Goal: Navigation & Orientation: Find specific page/section

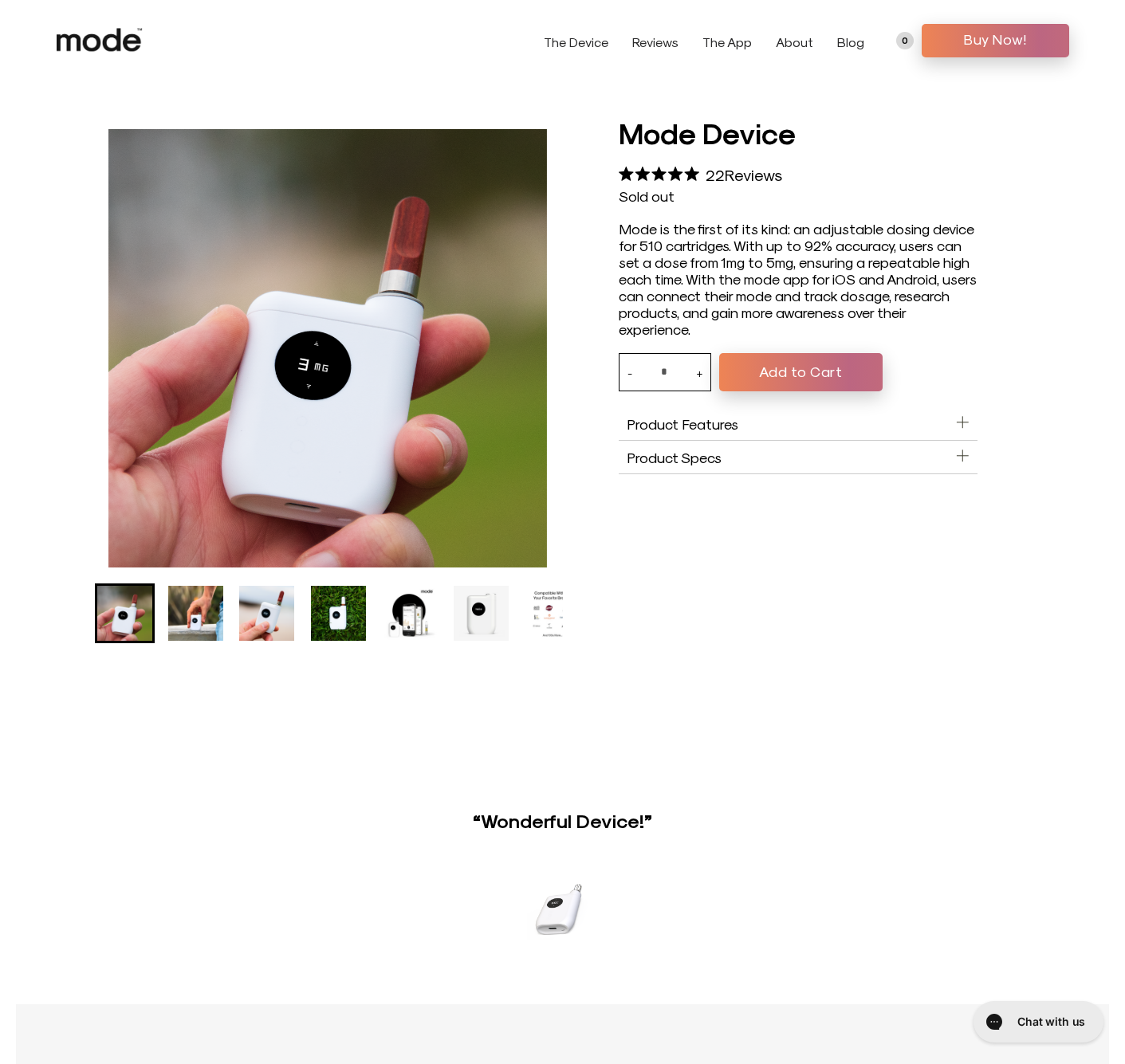
click at [110, 39] on use at bounding box center [99, 40] width 86 height 23
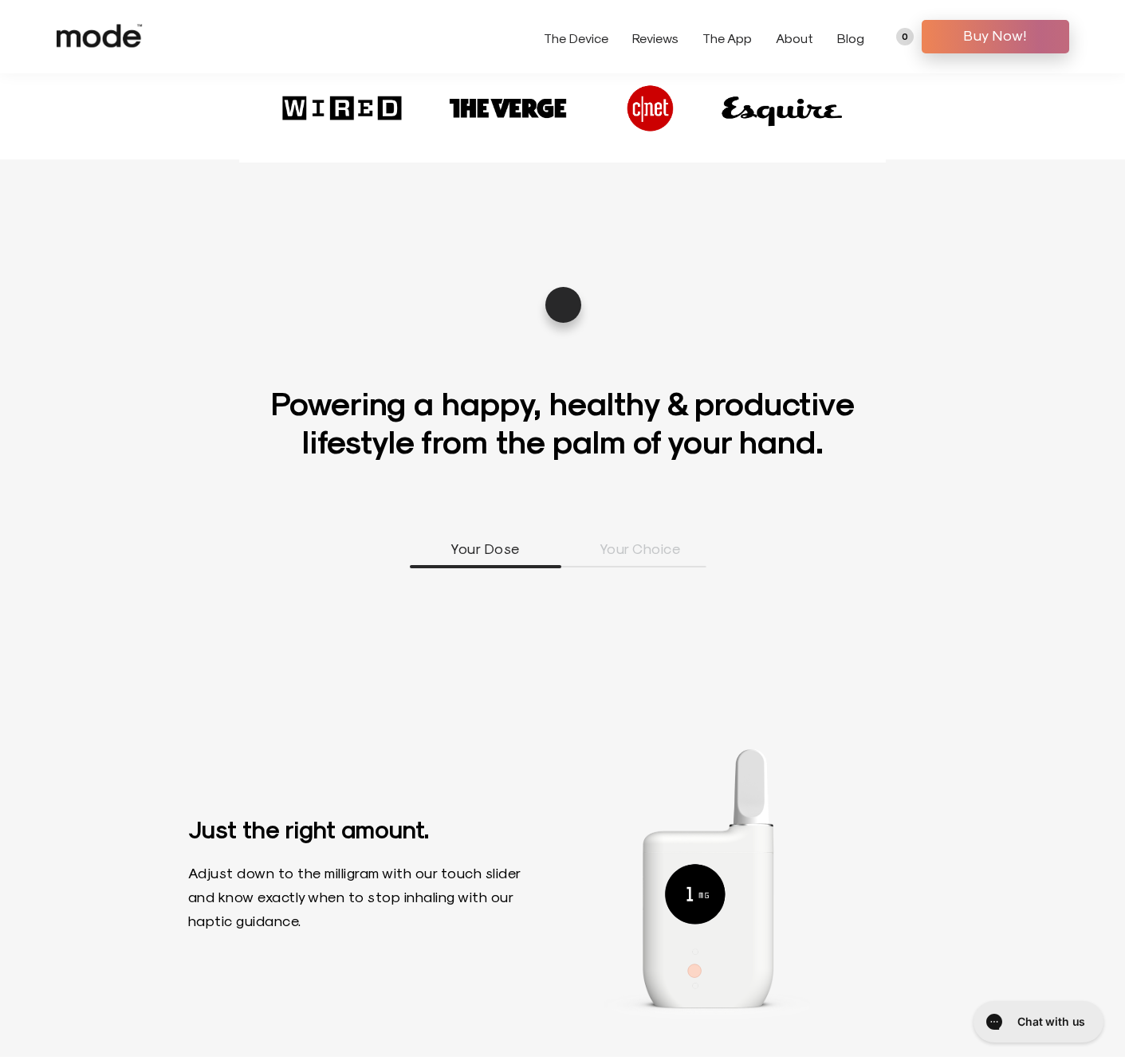
scroll to position [924, 0]
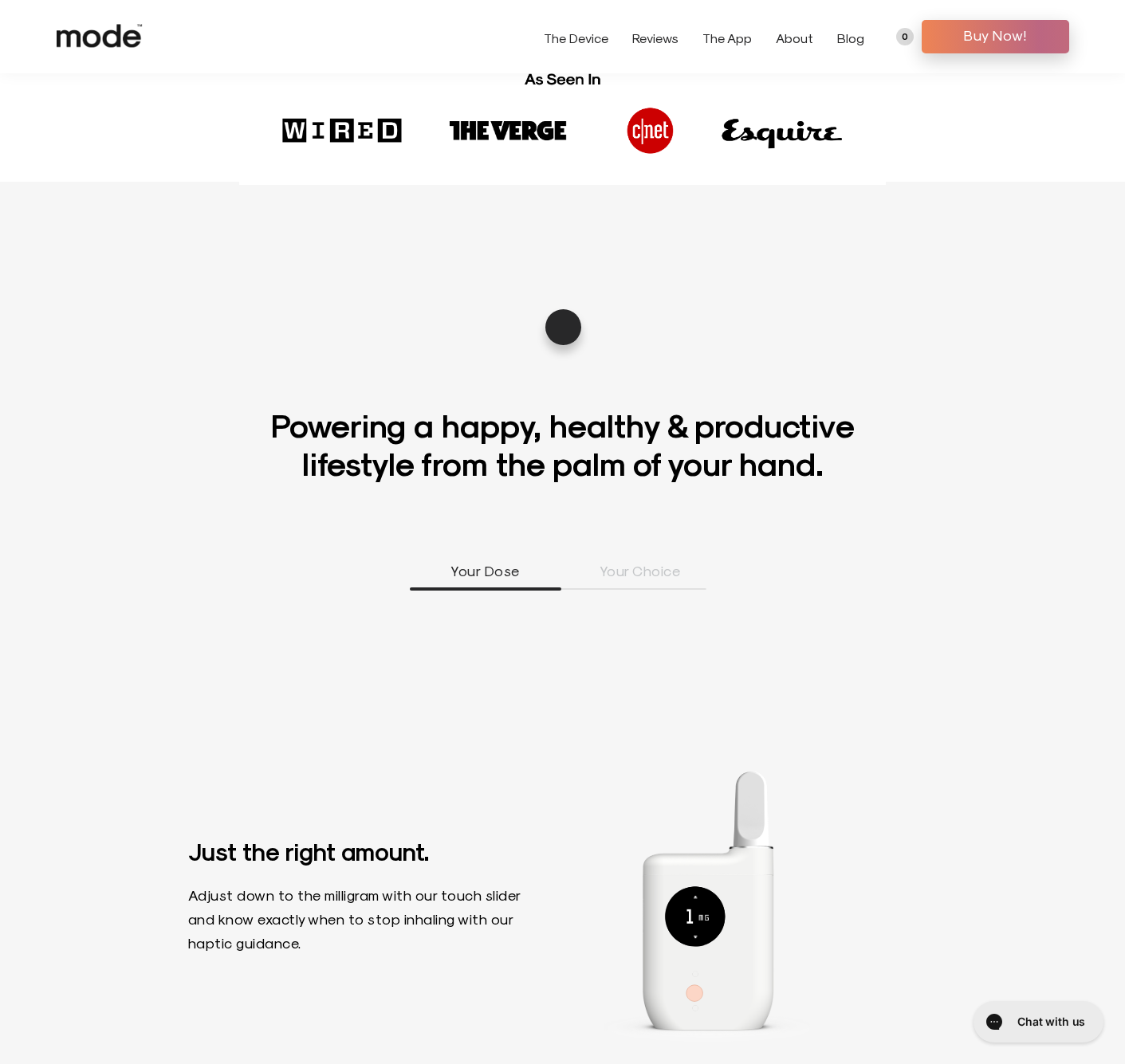
click at [582, 25] on div "The Device Reviews The App About Blog 0 Buy Now!" at bounding box center [807, 37] width 525 height 33
click at [582, 33] on link "The Device" at bounding box center [576, 37] width 64 height 15
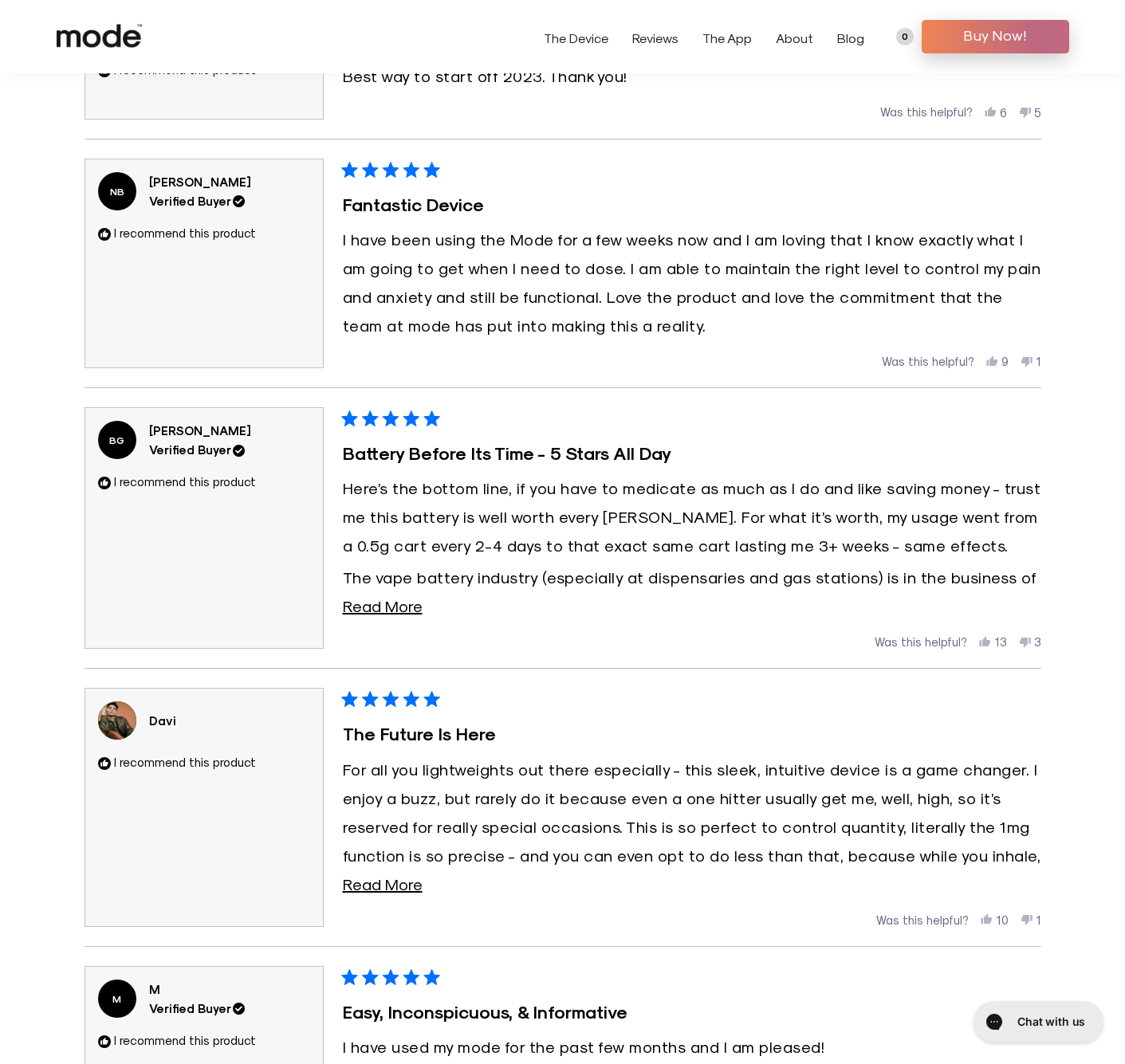
scroll to position [1975, 0]
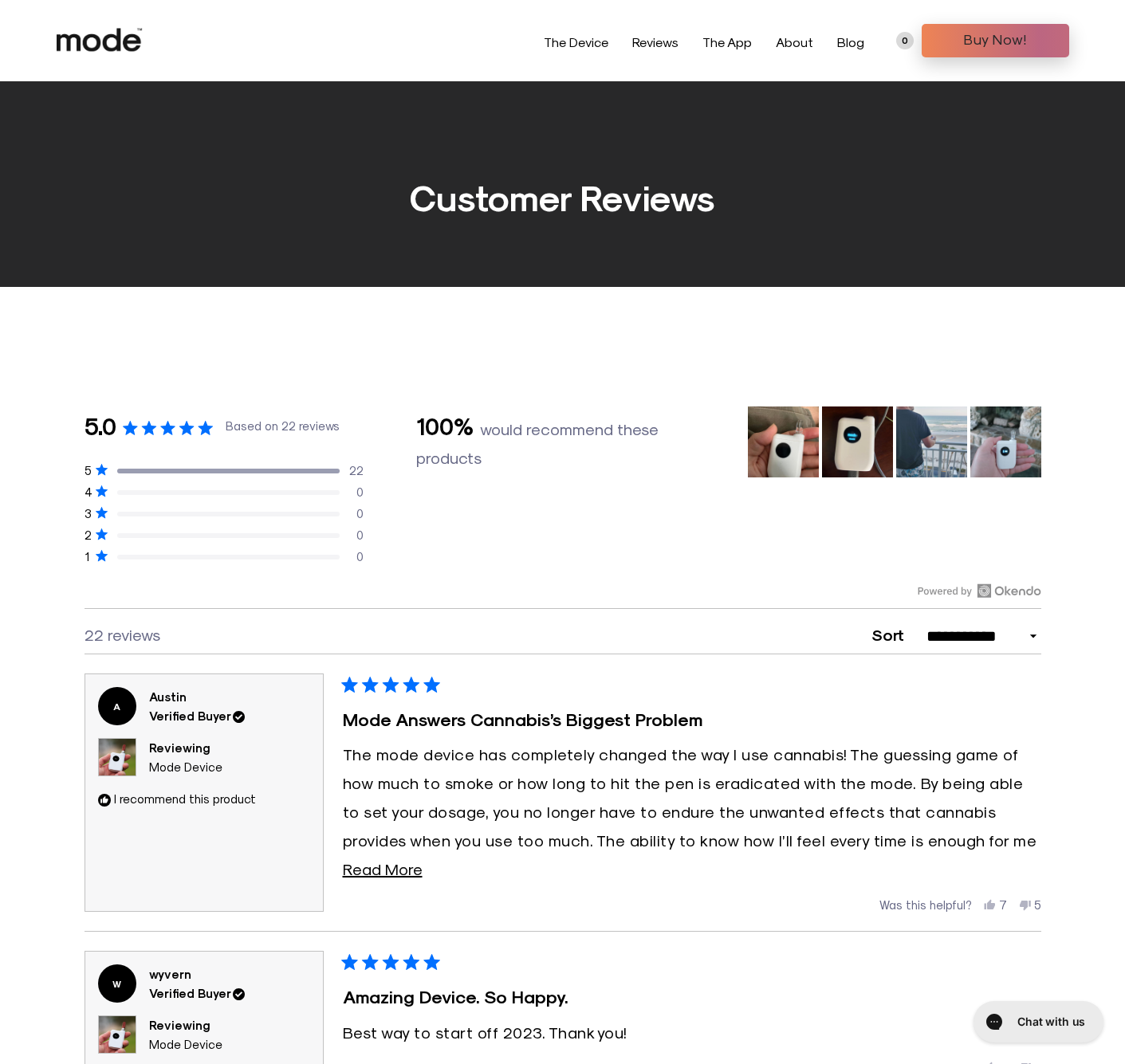
click at [727, 38] on link "The App" at bounding box center [727, 41] width 49 height 15
